Goal: Task Accomplishment & Management: Use online tool/utility

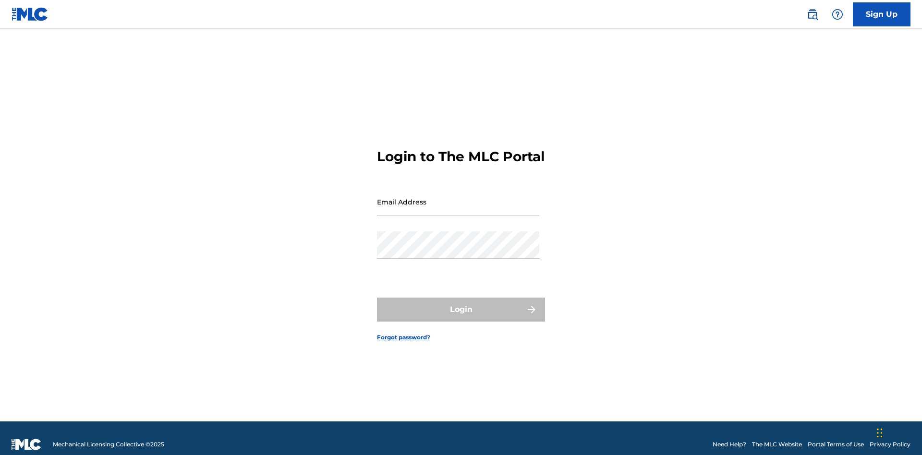
scroll to position [12, 0]
click at [458, 197] on input "Email Address" at bounding box center [458, 201] width 162 height 27
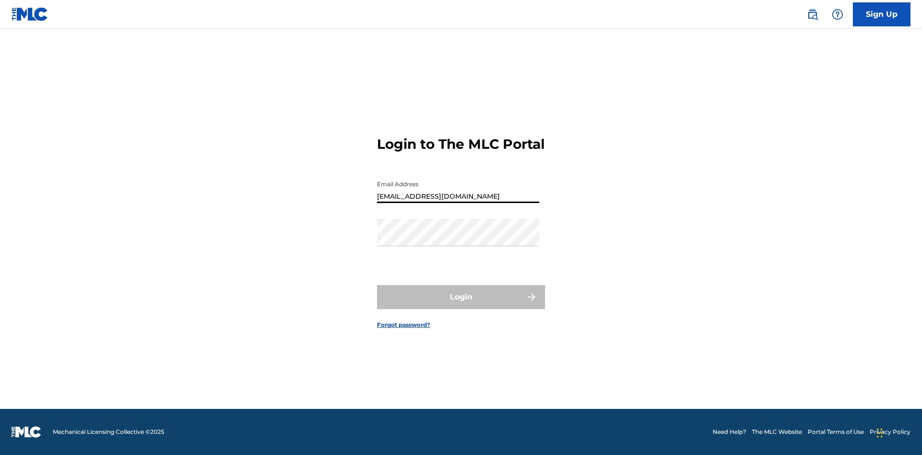
type input "[EMAIL_ADDRESS][DOMAIN_NAME]"
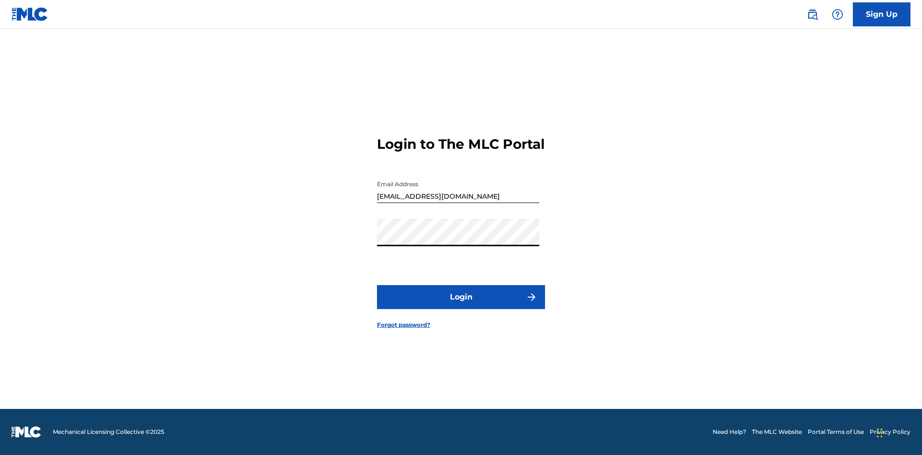
click at [461, 305] on button "Login" at bounding box center [461, 297] width 168 height 24
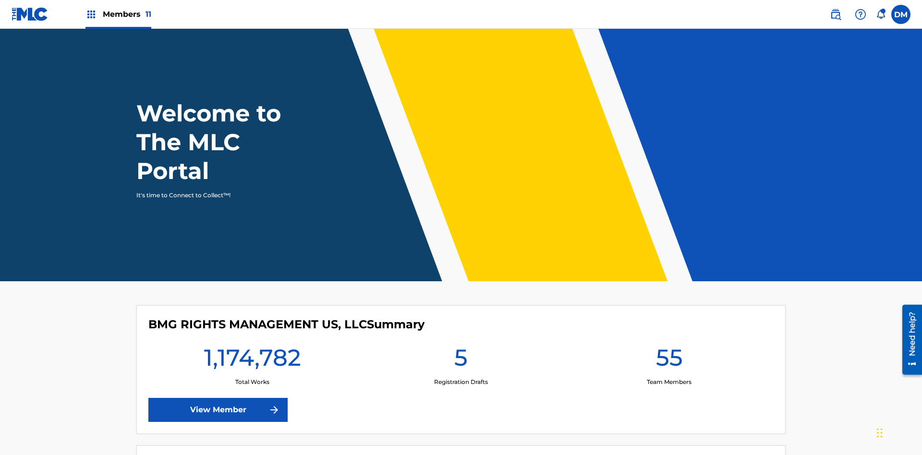
scroll to position [41, 0]
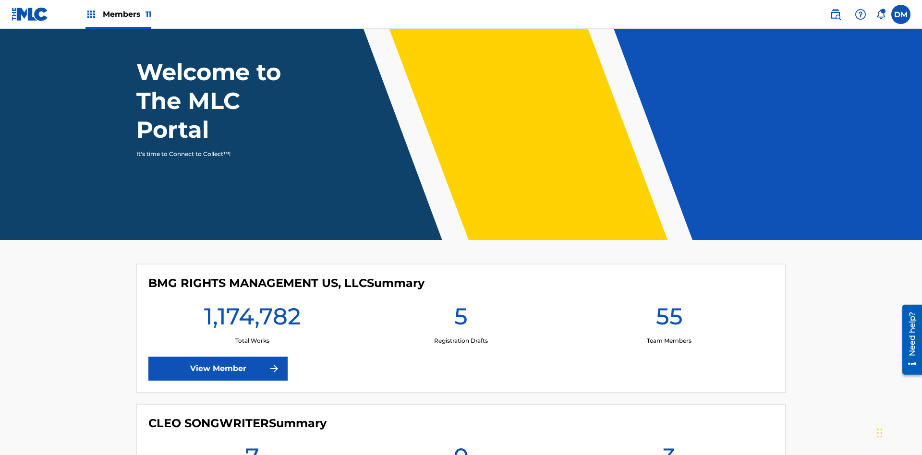
click at [118, 14] on span "Members 11" at bounding box center [127, 14] width 49 height 11
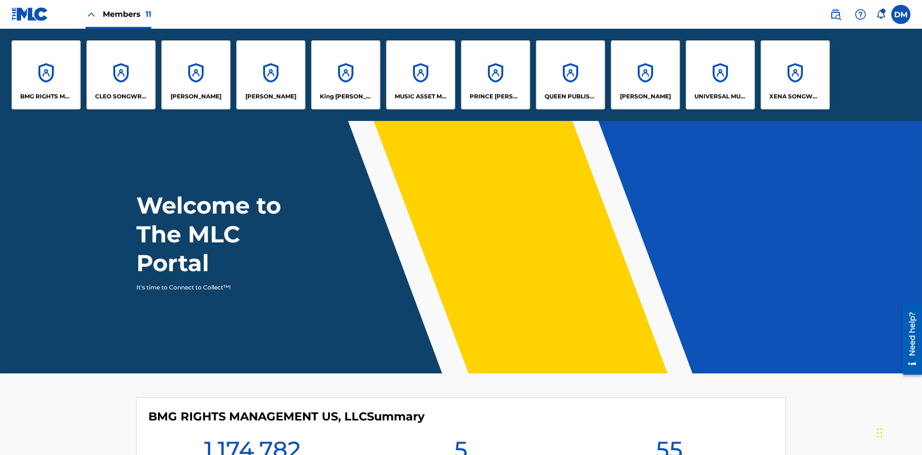
click at [570, 97] on p "QUEEN PUBLISHA" at bounding box center [571, 96] width 52 height 9
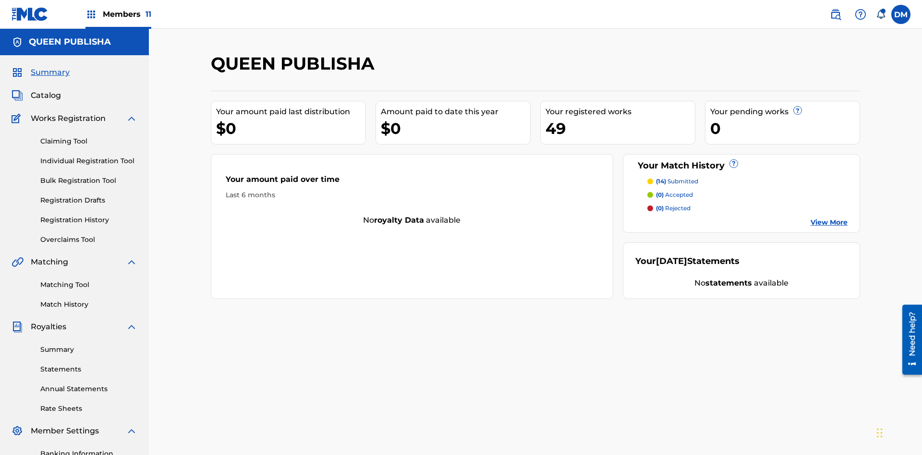
click at [89, 280] on link "Matching Tool" at bounding box center [88, 285] width 97 height 10
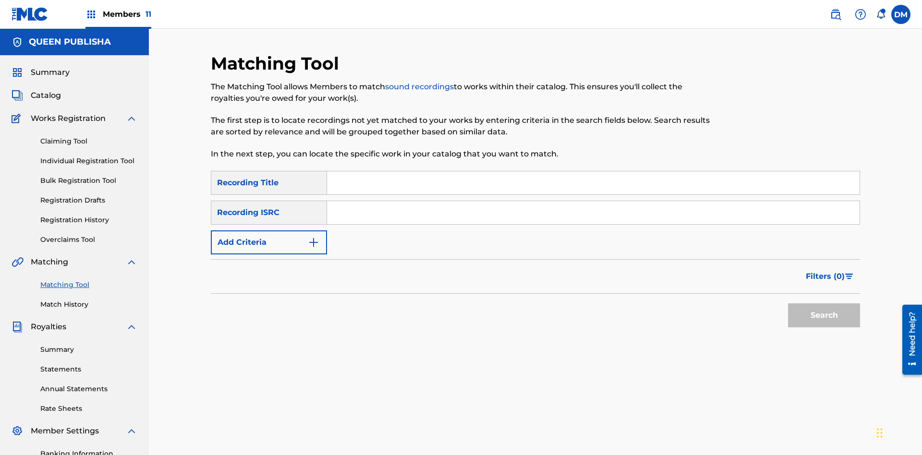
click at [593, 171] on input "Search Form" at bounding box center [593, 182] width 533 height 23
type input "The"
click at [824, 304] on button "Search" at bounding box center [824, 316] width 72 height 24
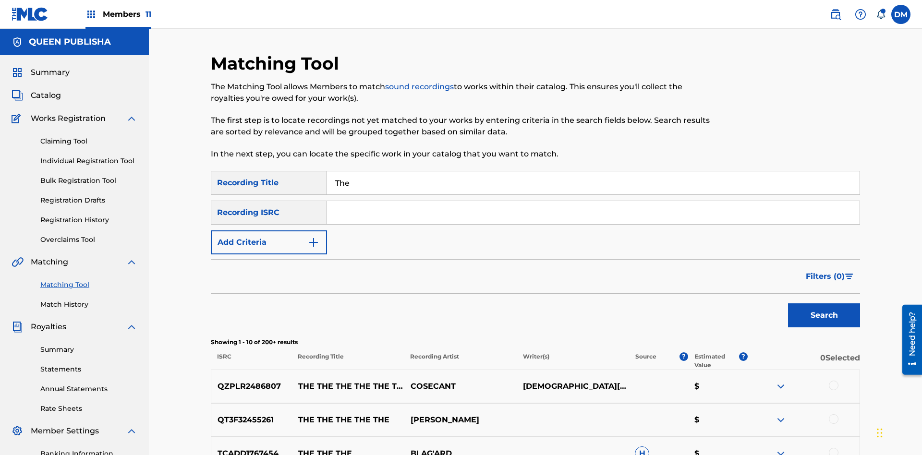
click at [593, 171] on input "The" at bounding box center [593, 182] width 533 height 23
click at [593, 201] on input "Search Form" at bounding box center [593, 212] width 533 height 23
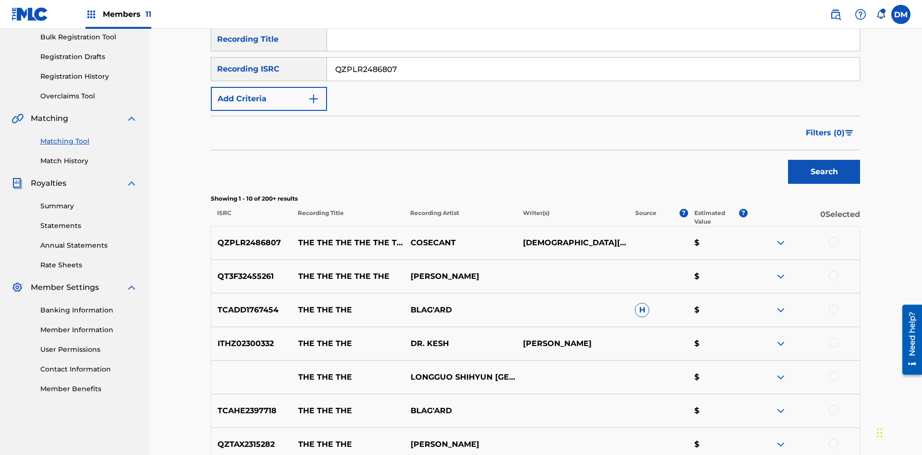
type input "QZPLR2486807"
click at [824, 160] on button "Search" at bounding box center [824, 172] width 72 height 24
click at [593, 73] on input "QZPLR2486807" at bounding box center [593, 69] width 533 height 23
click at [593, 51] on input "Search Form" at bounding box center [593, 39] width 533 height 23
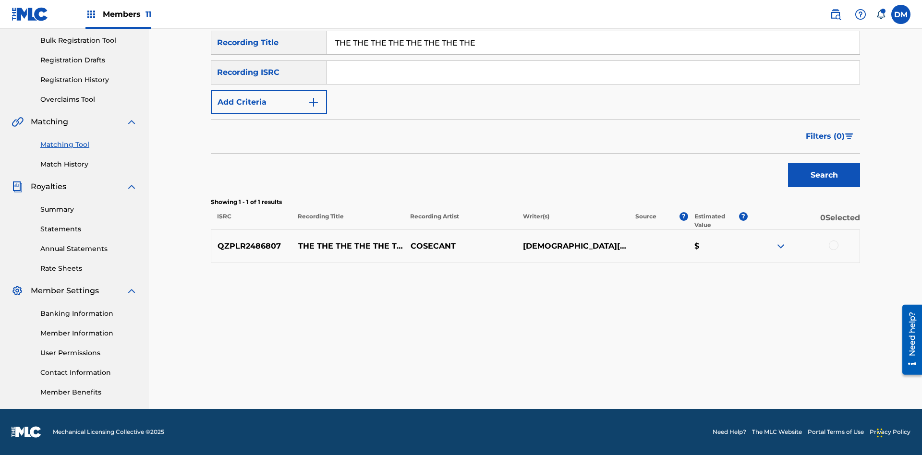
type input "THE THE THE THE THE THE THE THE"
click at [269, 102] on button "Add Criteria" at bounding box center [269, 102] width 116 height 24
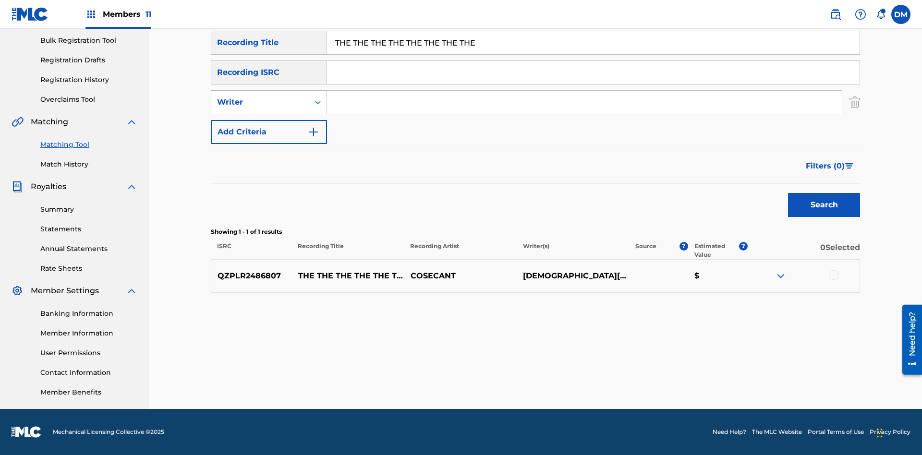
click at [260, 102] on div "Writer" at bounding box center [260, 103] width 86 height 12
click at [269, 126] on div "Recording Artist" at bounding box center [268, 126] width 115 height 24
click at [269, 132] on button "Add Criteria" at bounding box center [269, 132] width 116 height 24
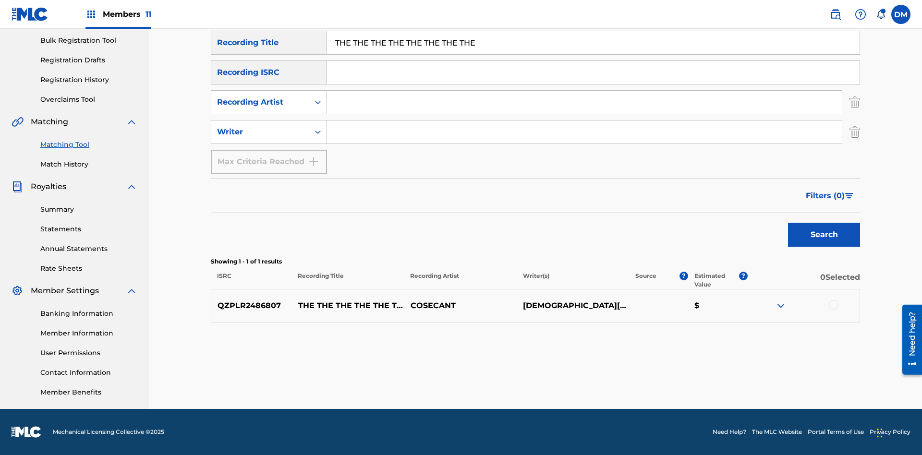
click at [585, 102] on input "Search Form" at bounding box center [584, 102] width 515 height 23
type input "COSECANT"
click at [585, 132] on input "Search Form" at bounding box center [584, 132] width 515 height 23
type input "CHRISTIAN K HEWLETT"
click at [824, 235] on button "Search" at bounding box center [824, 235] width 72 height 24
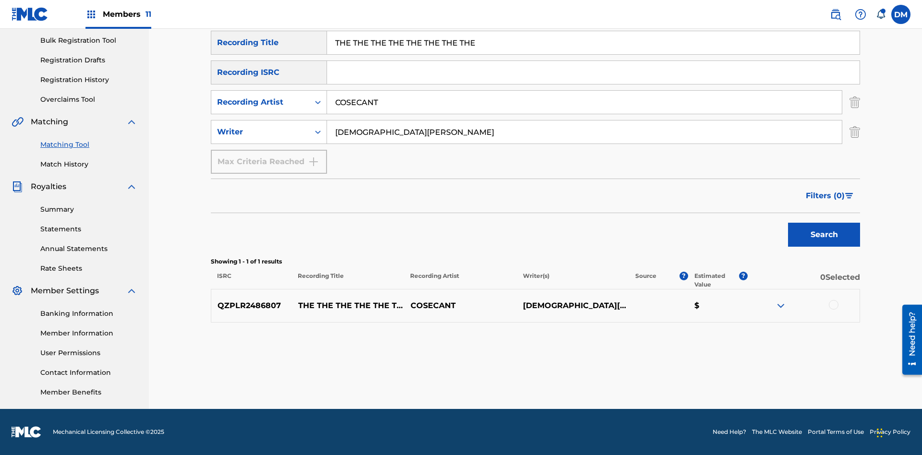
click at [593, 54] on input "THE THE THE THE THE THE THE THE" at bounding box center [593, 42] width 533 height 23
click at [585, 91] on input "COSECANT" at bounding box center [584, 102] width 515 height 23
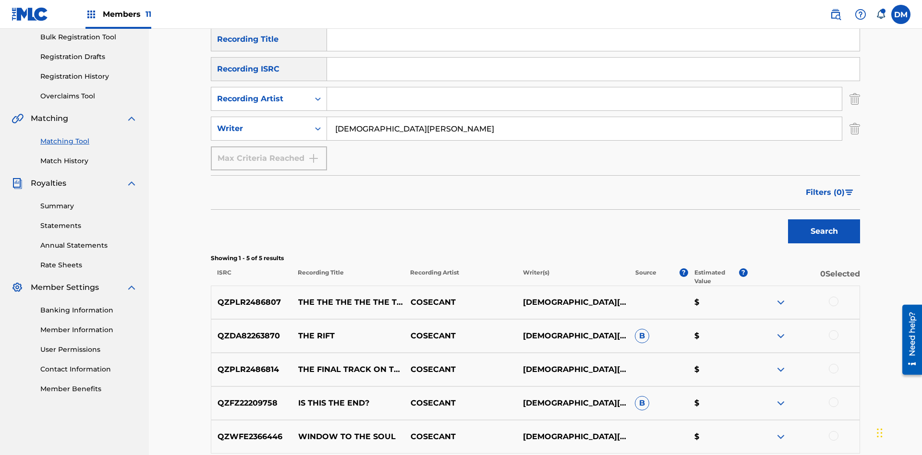
click at [585, 117] on input "CHRISTIAN K HEWLETT" at bounding box center [584, 128] width 515 height 23
click at [593, 51] on input "Search Form" at bounding box center [593, 39] width 533 height 23
type input "THE THE THE THE THE THE THE THE"
click at [824, 219] on button "Search" at bounding box center [824, 231] width 72 height 24
click at [593, 51] on input "THE THE THE THE THE THE THE THE" at bounding box center [593, 39] width 533 height 23
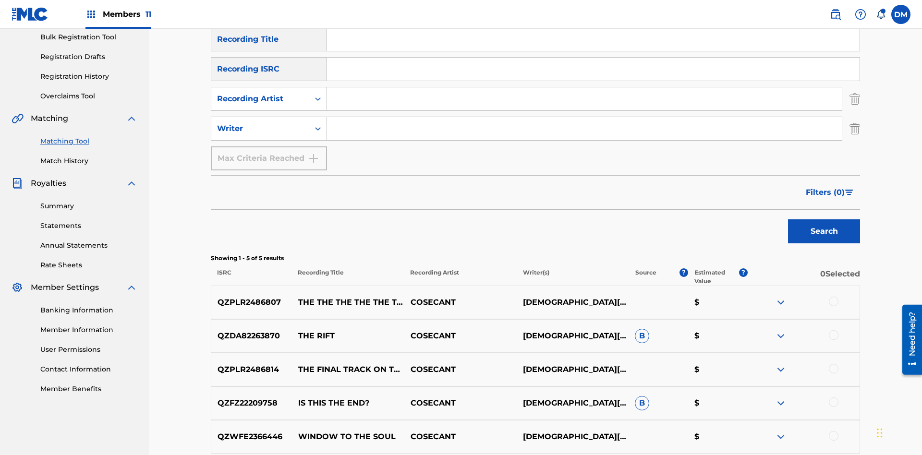
click at [585, 87] on input "Search Form" at bounding box center [584, 98] width 515 height 23
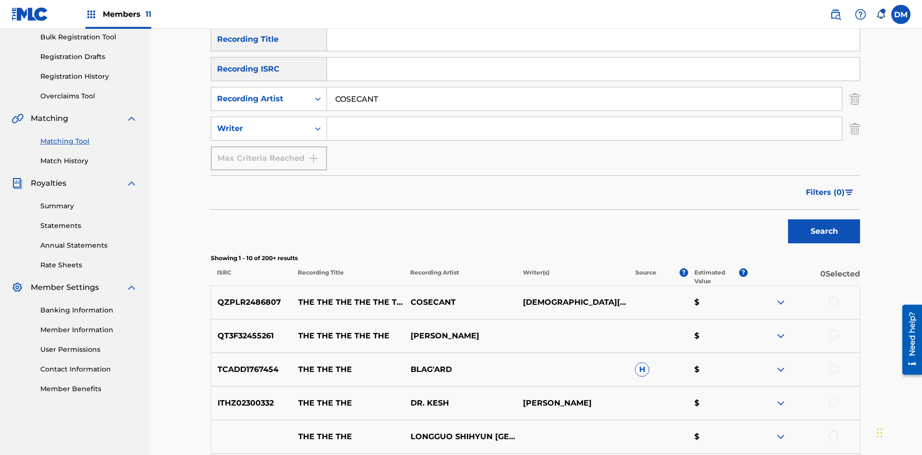
type input "COSECANT"
click at [824, 219] on button "Search" at bounding box center [824, 231] width 72 height 24
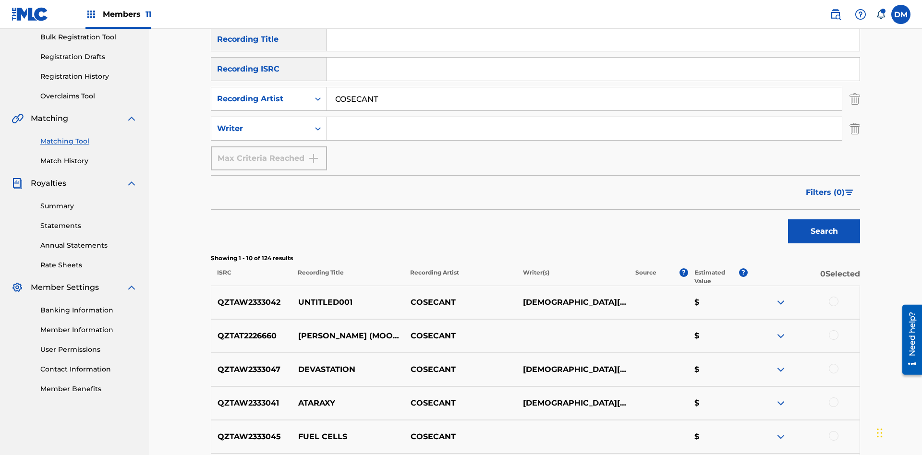
click at [585, 87] on input "COSECANT" at bounding box center [584, 98] width 515 height 23
click at [585, 117] on input "Search Form" at bounding box center [584, 128] width 515 height 23
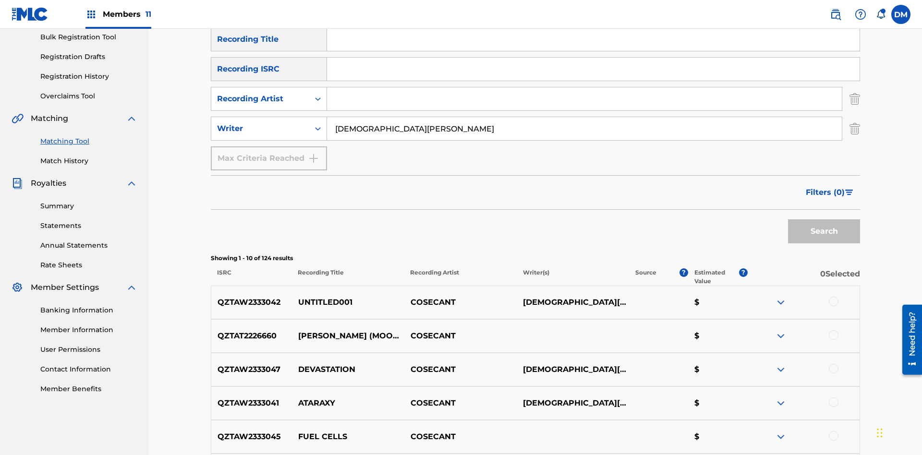
type input "CHRISTIAN K HEWLETT"
click at [824, 219] on button "Search" at bounding box center [824, 231] width 72 height 24
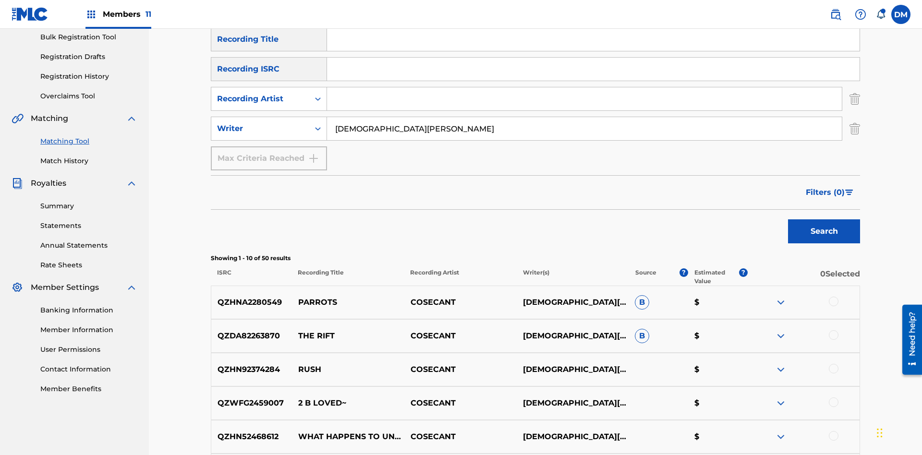
click at [585, 117] on input "CHRISTIAN K HEWLETT" at bounding box center [584, 128] width 515 height 23
click at [833, 297] on div at bounding box center [834, 302] width 10 height 10
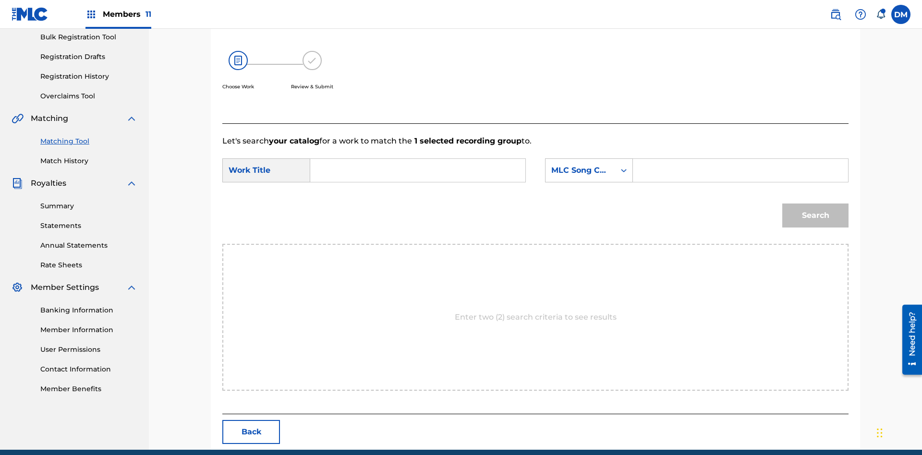
click at [418, 159] on input "Search Form" at bounding box center [417, 170] width 199 height 23
type input "ALL FIELDS FILLED"
click at [589, 165] on div "MLC Song Code" at bounding box center [580, 171] width 58 height 12
click at [589, 207] on div "ISWC" at bounding box center [589, 219] width 87 height 24
type input "T2736922134"
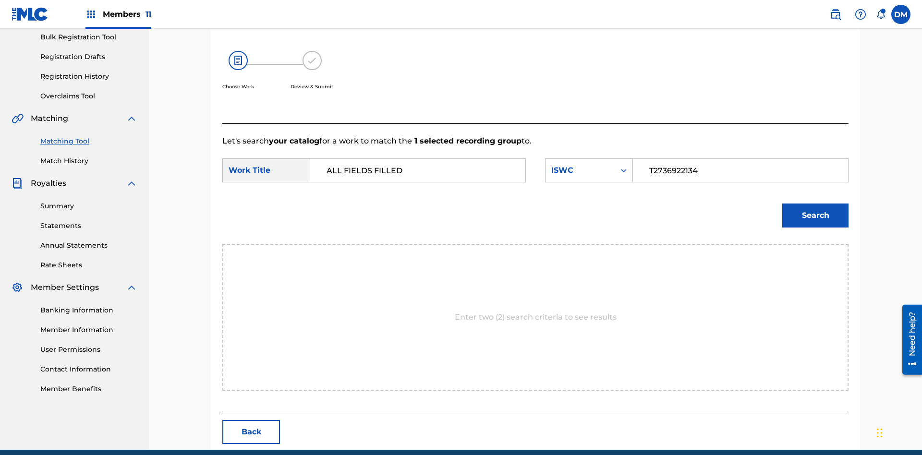
click at [816, 204] on button "Search" at bounding box center [815, 216] width 66 height 24
click at [740, 159] on input "T2736922134" at bounding box center [740, 170] width 199 height 23
click at [589, 165] on div "ISWC" at bounding box center [580, 171] width 58 height 12
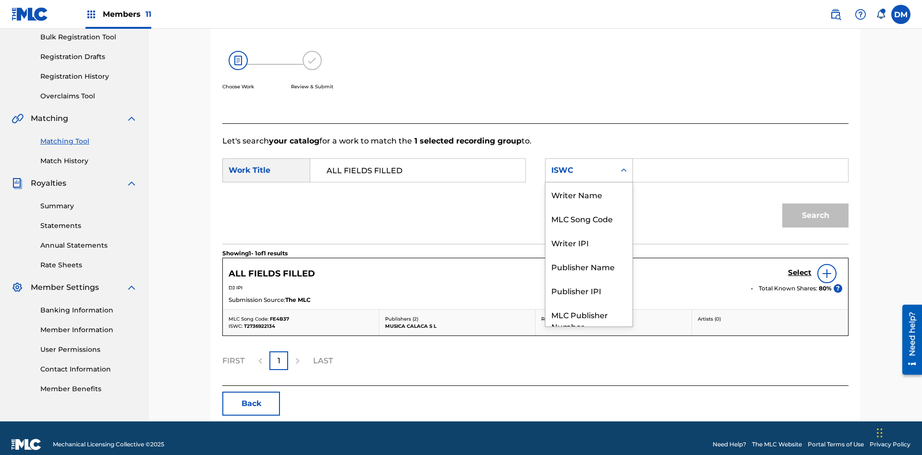
click at [589, 207] on div "MLC Song Code" at bounding box center [589, 219] width 87 height 24
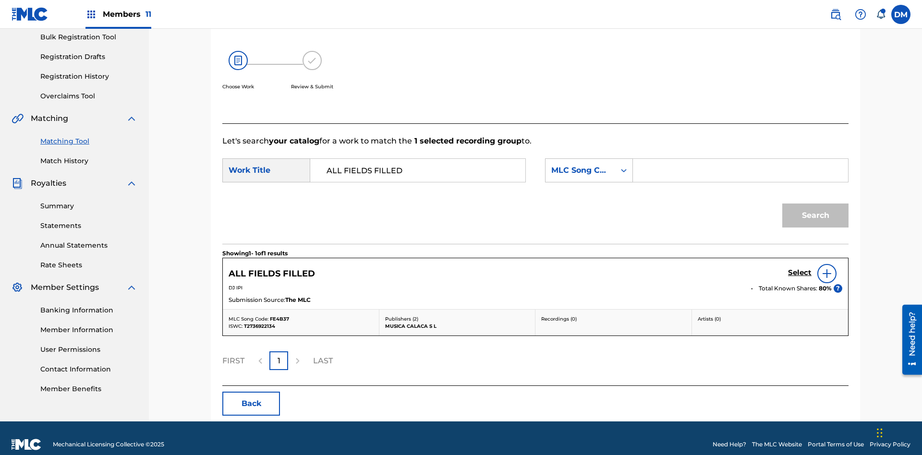
click at [740, 159] on input "Search Form" at bounding box center [740, 170] width 199 height 23
click at [816, 204] on button "Search" at bounding box center [815, 216] width 66 height 24
click at [740, 159] on input "FE4B37" at bounding box center [740, 170] width 199 height 23
click at [589, 165] on div "MLC Song Code" at bounding box center [580, 171] width 58 height 12
click at [740, 159] on input "Search Form" at bounding box center [740, 170] width 199 height 23
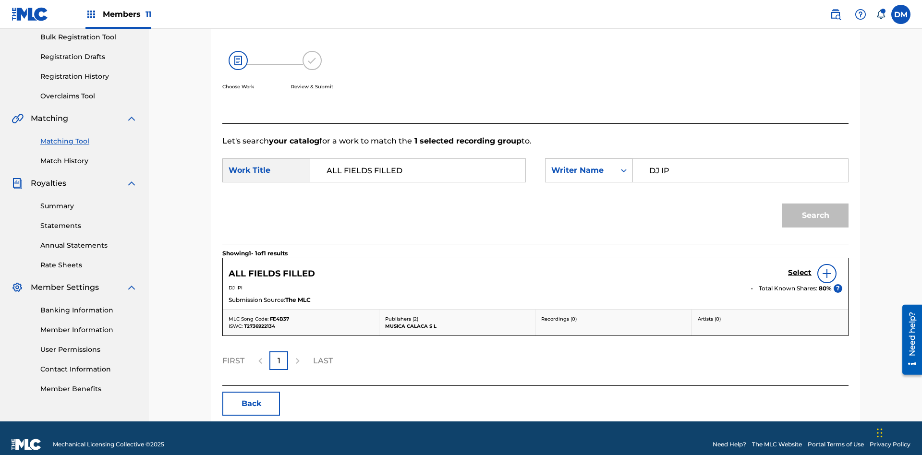
type input "DJ IPI"
click at [816, 204] on button "Search" at bounding box center [815, 216] width 66 height 24
click at [740, 159] on input "DJ IPI" at bounding box center [740, 170] width 199 height 23
click at [589, 165] on div "Writer Name" at bounding box center [580, 171] width 58 height 12
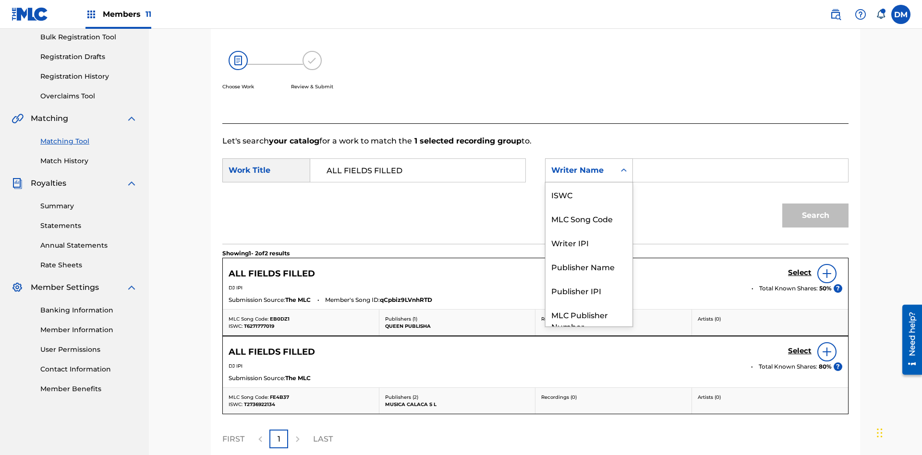
click at [589, 231] on div "Writer IPI" at bounding box center [589, 243] width 87 height 24
click at [816, 204] on button "Search" at bounding box center [815, 216] width 66 height 24
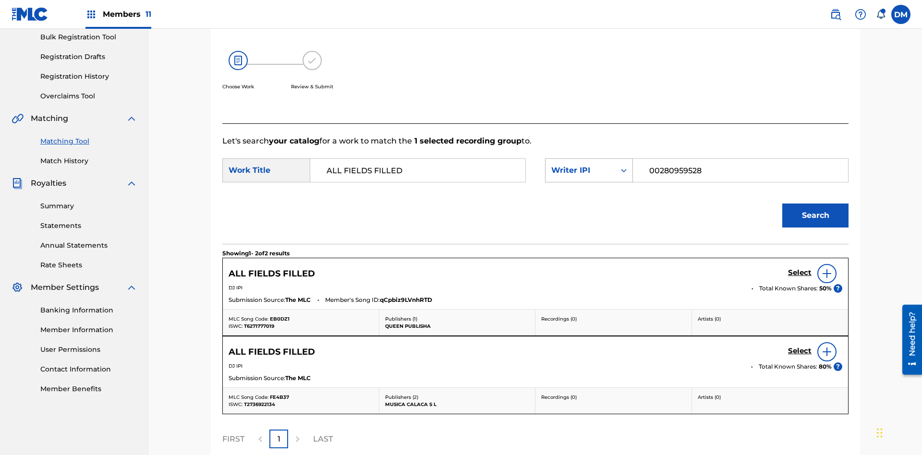
click at [740, 159] on input "00280959528" at bounding box center [740, 170] width 199 height 23
click at [589, 165] on div "Writer IPI" at bounding box center [580, 171] width 58 height 12
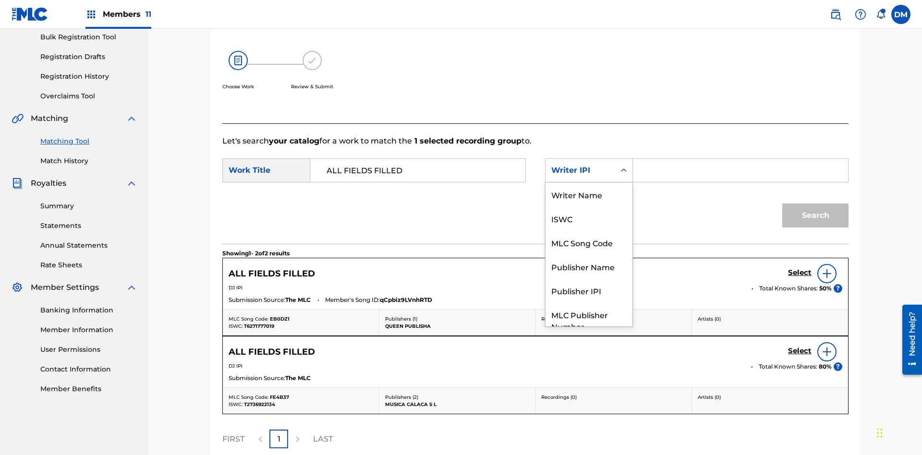
click at [589, 255] on div "Publisher Name" at bounding box center [589, 267] width 87 height 24
click at [816, 204] on button "Search" at bounding box center [815, 216] width 66 height 24
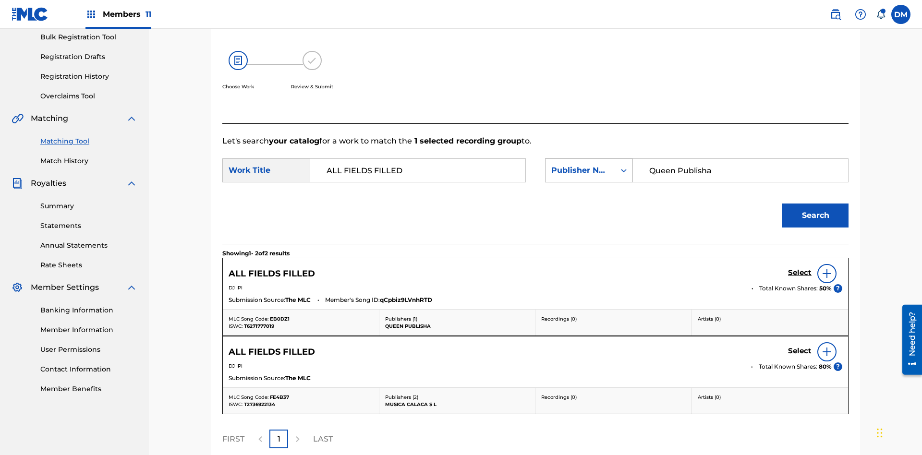
click at [740, 159] on input "Queen Publisha" at bounding box center [740, 170] width 199 height 23
click at [589, 165] on div "Publisher Name" at bounding box center [580, 171] width 58 height 12
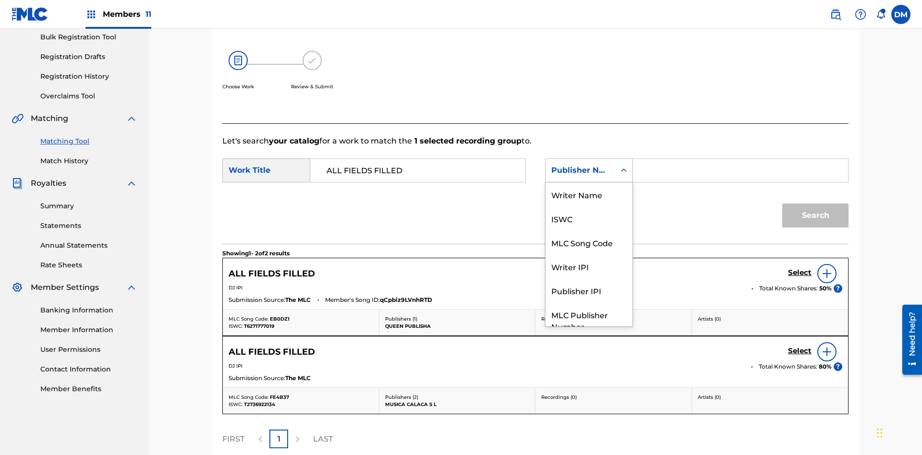
click at [589, 279] on div "Publisher IPI" at bounding box center [589, 291] width 87 height 24
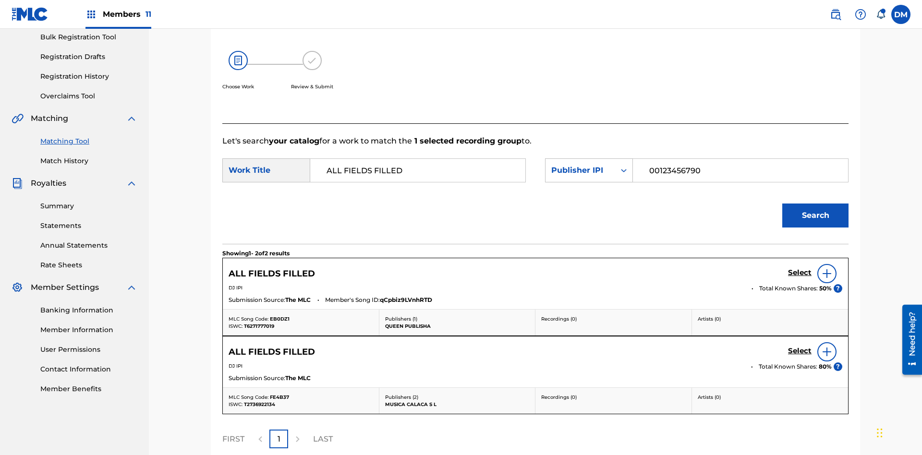
type input "00123456790"
click at [816, 204] on button "Search" at bounding box center [815, 216] width 66 height 24
click at [740, 159] on input "00123456790" at bounding box center [740, 170] width 199 height 23
click at [589, 165] on div "Publisher IPI" at bounding box center [580, 171] width 58 height 12
